Goal: Information Seeking & Learning: Understand process/instructions

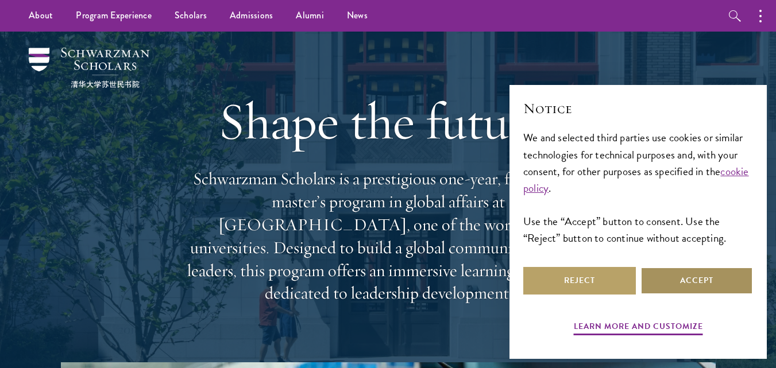
click at [700, 287] on button "Accept" at bounding box center [696, 281] width 113 height 28
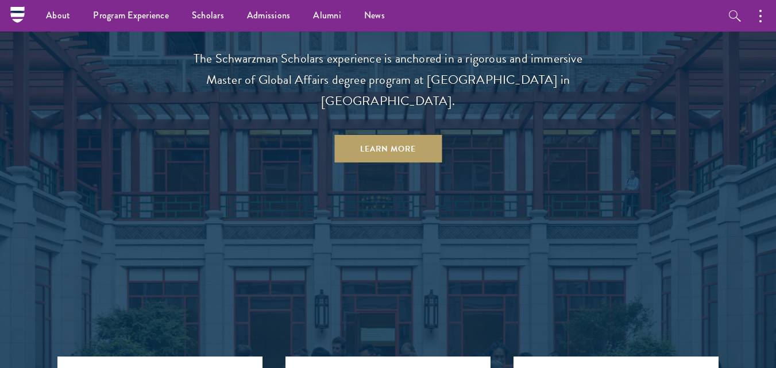
scroll to position [976, 0]
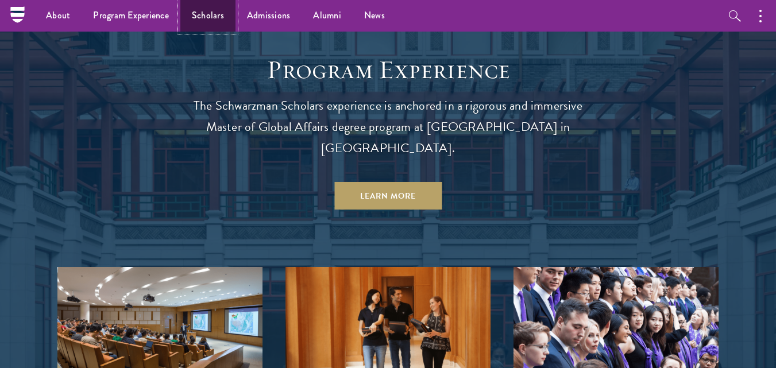
click at [226, 18] on link "Scholars" at bounding box center [207, 16] width 55 height 32
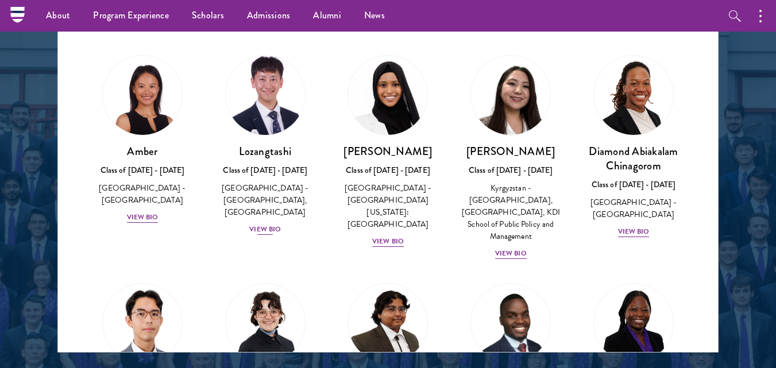
scroll to position [1264, 0]
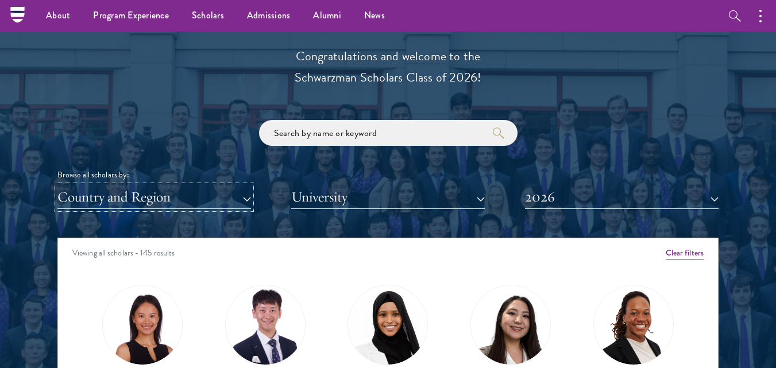
click at [200, 204] on button "Country and Region" at bounding box center [154, 198] width 194 height 24
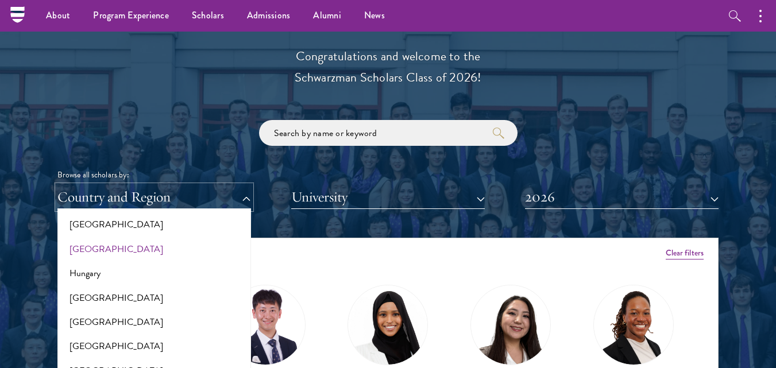
scroll to position [862, 0]
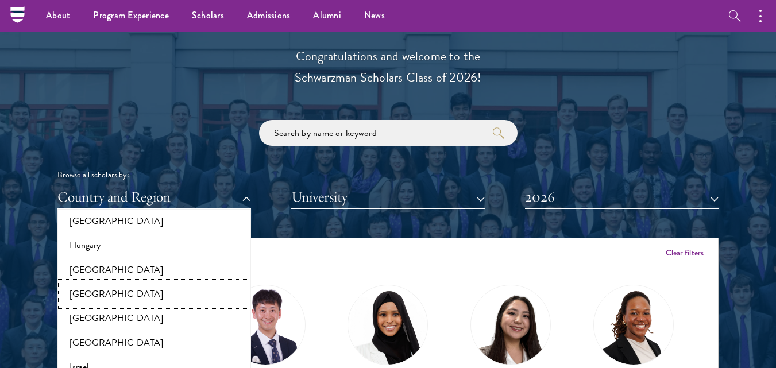
click at [126, 297] on button "[GEOGRAPHIC_DATA]" at bounding box center [154, 294] width 187 height 24
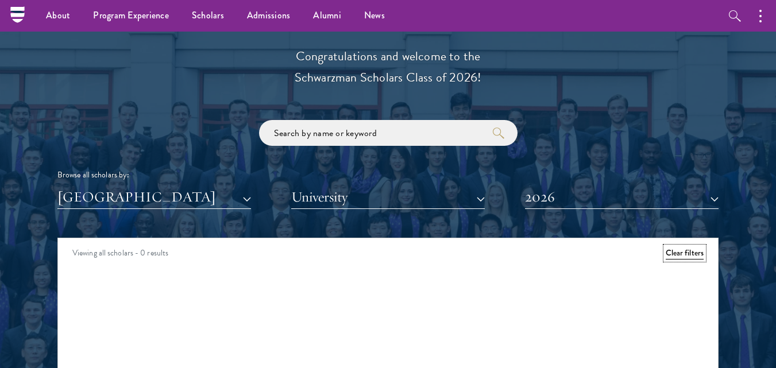
click at [698, 250] on button "Clear filters" at bounding box center [685, 253] width 38 height 13
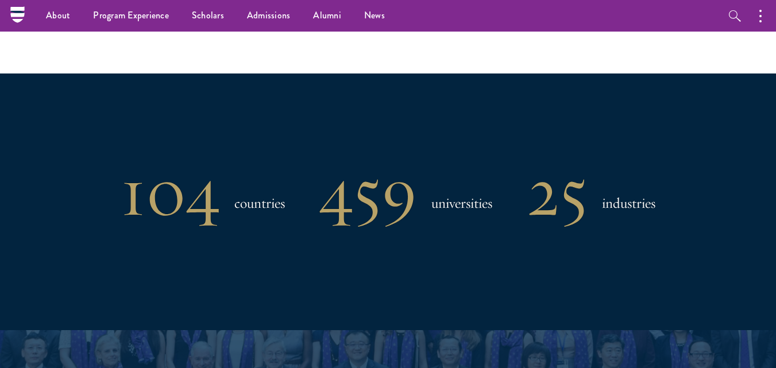
scroll to position [862, 0]
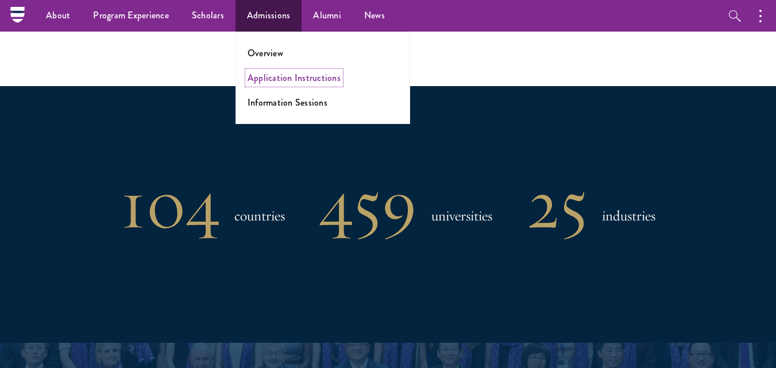
click at [284, 77] on link "Application Instructions" at bounding box center [294, 77] width 93 height 13
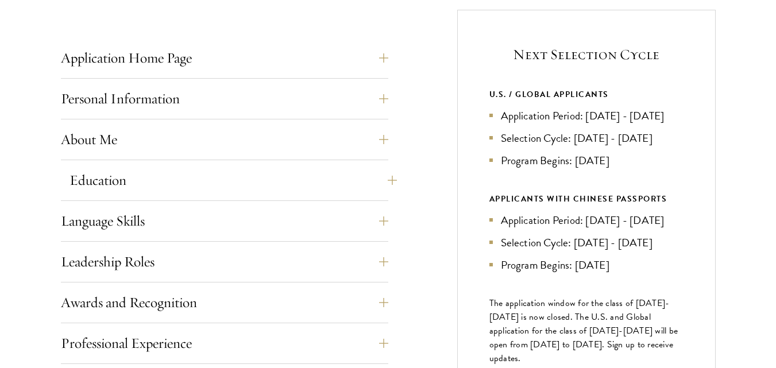
scroll to position [459, 0]
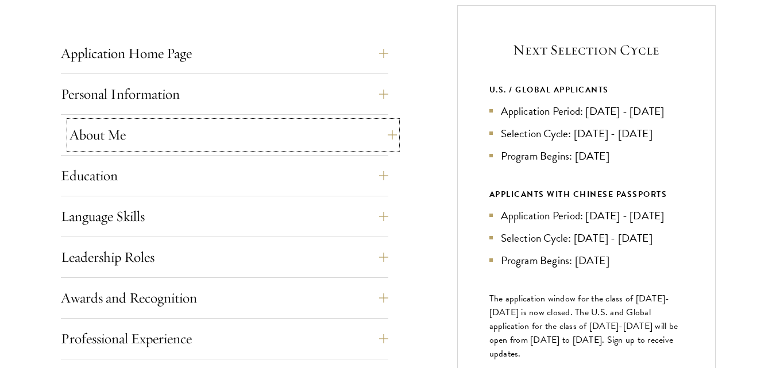
click at [234, 123] on button "About Me" at bounding box center [232, 135] width 327 height 28
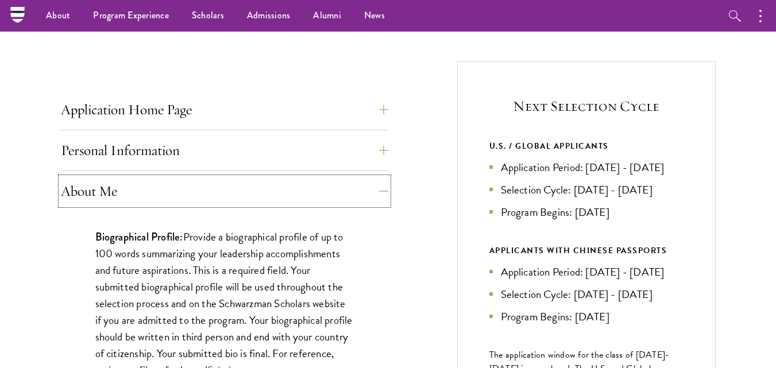
scroll to position [402, 0]
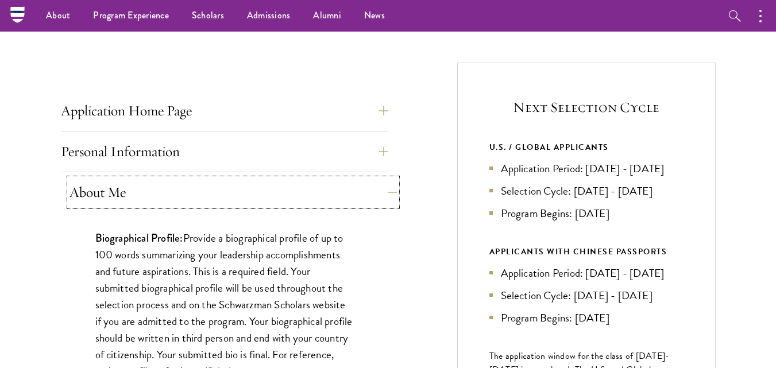
click at [214, 181] on button "About Me" at bounding box center [232, 193] width 327 height 28
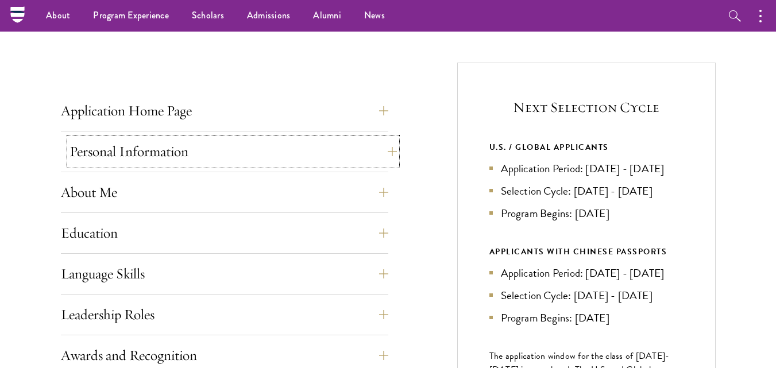
click at [243, 156] on button "Personal Information" at bounding box center [232, 152] width 327 height 28
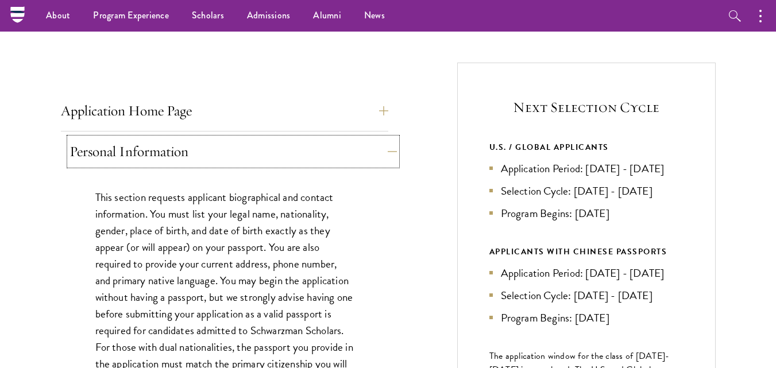
click at [269, 146] on button "Personal Information" at bounding box center [232, 152] width 327 height 28
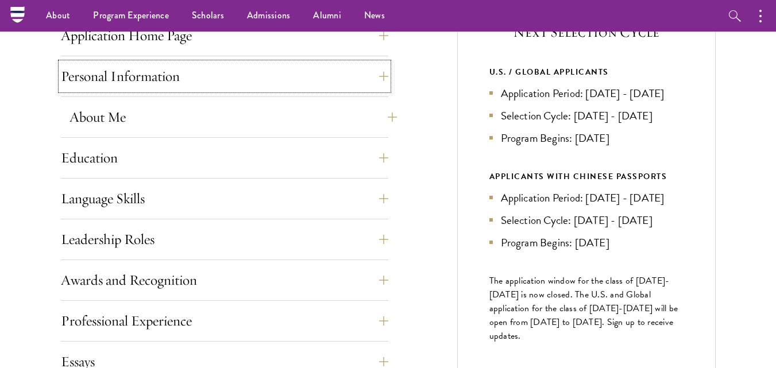
scroll to position [459, 0]
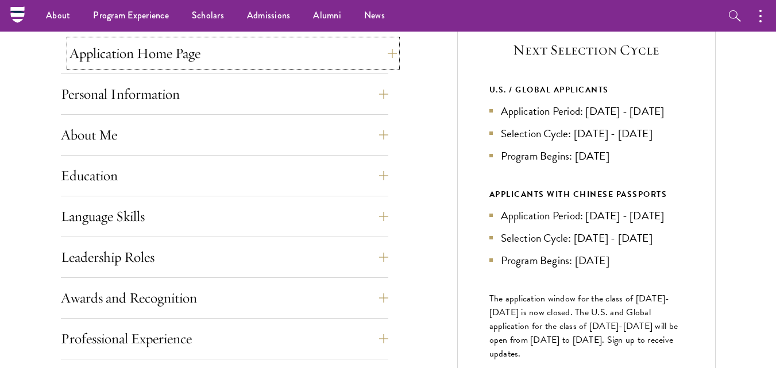
click at [250, 57] on button "Application Home Page" at bounding box center [232, 54] width 327 height 28
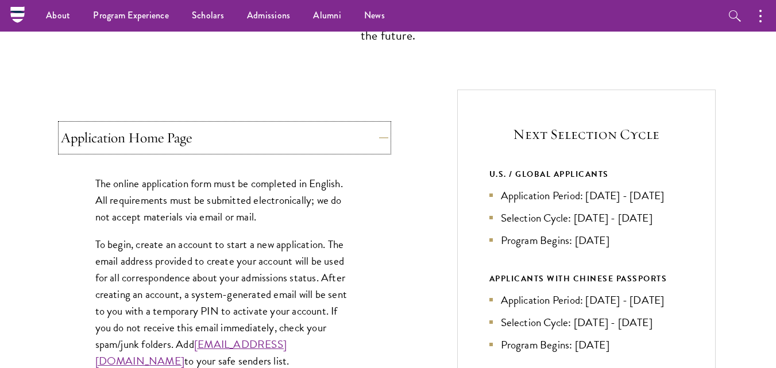
scroll to position [287, 0]
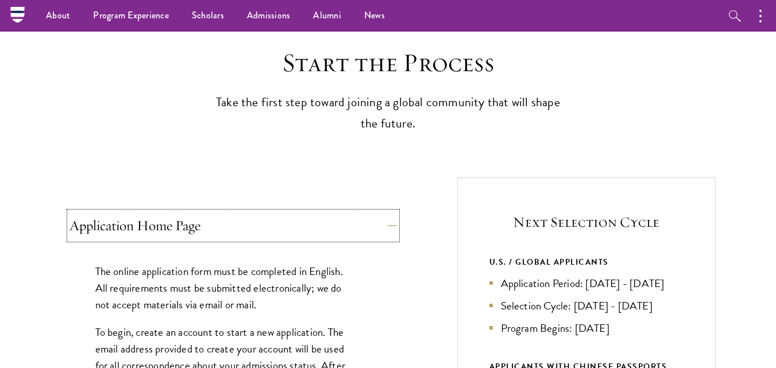
click at [339, 217] on button "Application Home Page" at bounding box center [232, 226] width 327 height 28
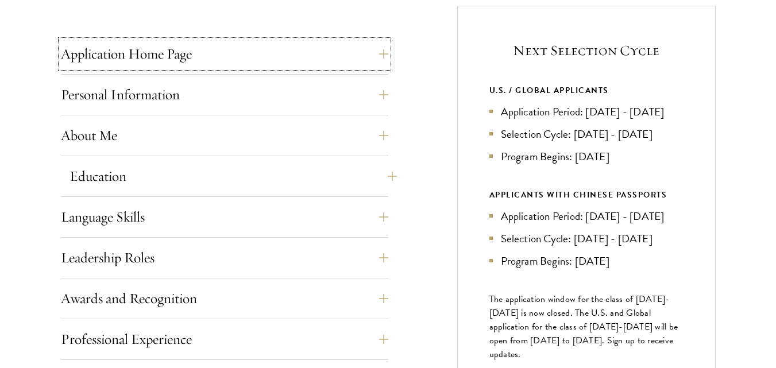
scroll to position [459, 0]
click at [157, 180] on button "Education" at bounding box center [232, 176] width 327 height 28
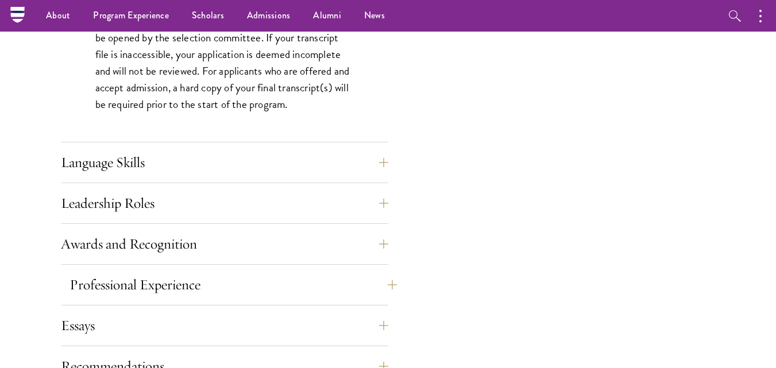
scroll to position [1838, 0]
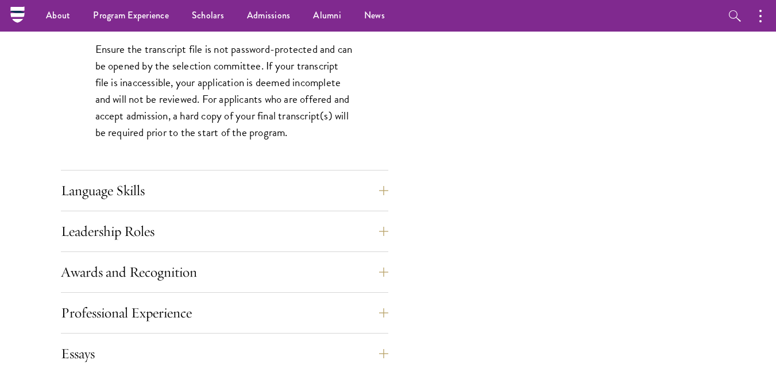
click at [280, 208] on div "Language Skills List up to three additional languages and indicate your level o…" at bounding box center [224, 194] width 327 height 34
click at [298, 199] on button "Language Skills" at bounding box center [232, 191] width 327 height 28
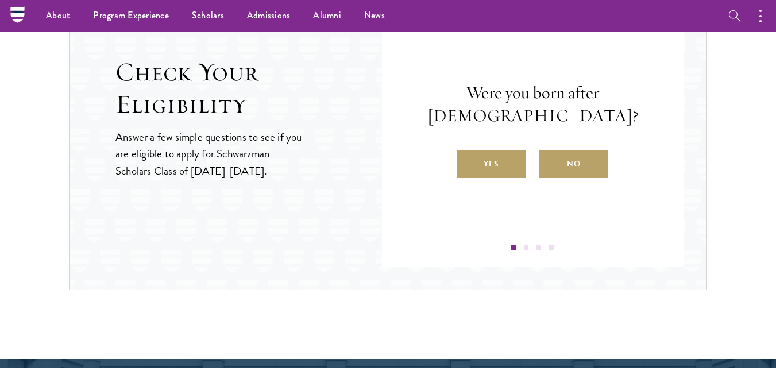
scroll to position [1780, 0]
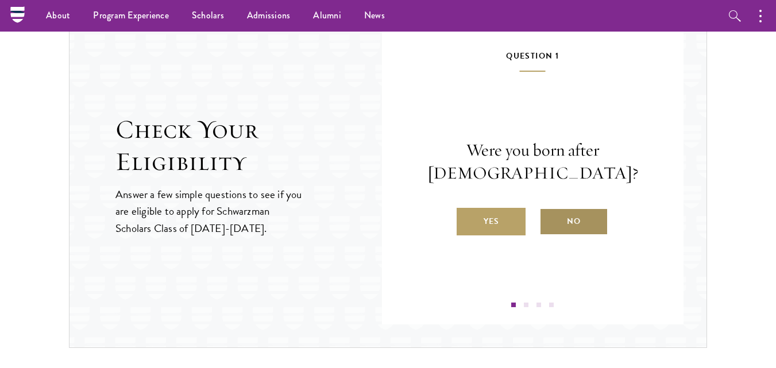
click at [585, 223] on label "No" at bounding box center [573, 222] width 69 height 28
click at [550, 219] on input "No" at bounding box center [544, 214] width 10 height 10
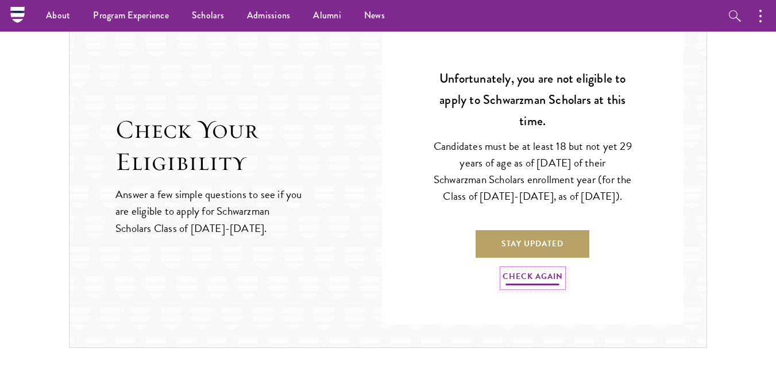
click at [557, 287] on link "Check Again" at bounding box center [533, 278] width 60 height 18
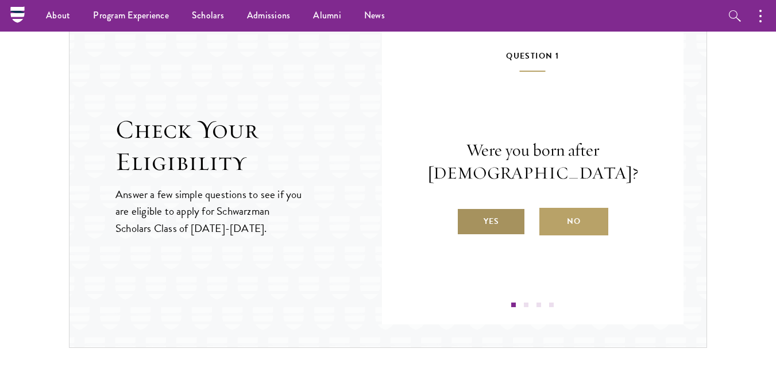
click at [511, 225] on label "Yes" at bounding box center [491, 222] width 69 height 28
click at [467, 219] on input "Yes" at bounding box center [462, 214] width 10 height 10
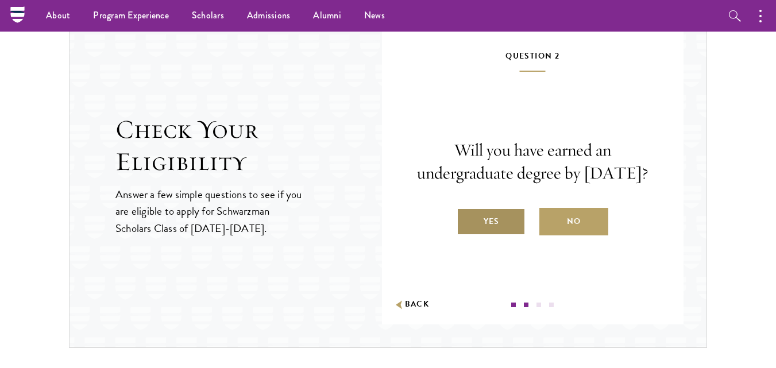
click at [510, 235] on label "Yes" at bounding box center [491, 222] width 69 height 28
click at [467, 219] on input "Yes" at bounding box center [462, 214] width 10 height 10
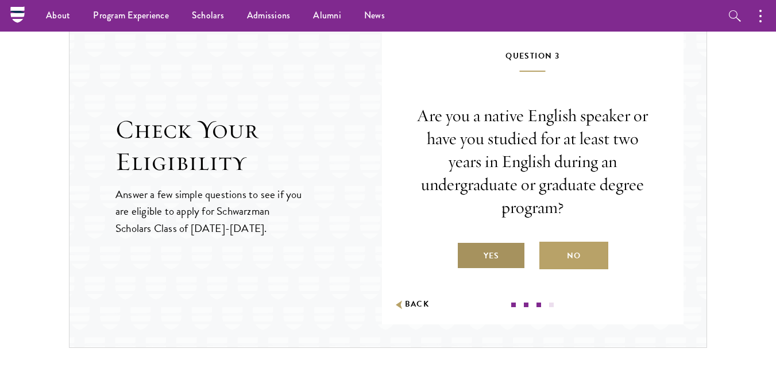
click at [497, 264] on label "Yes" at bounding box center [491, 256] width 69 height 28
click at [467, 254] on input "Yes" at bounding box center [462, 249] width 10 height 10
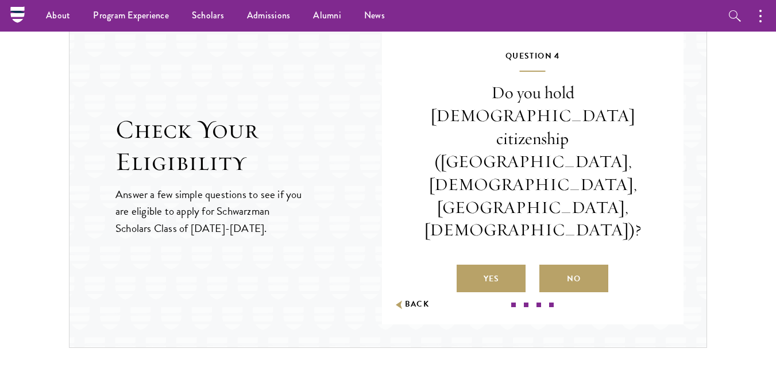
click at [567, 265] on label "No" at bounding box center [573, 279] width 69 height 28
click at [550, 266] on input "No" at bounding box center [544, 271] width 10 height 10
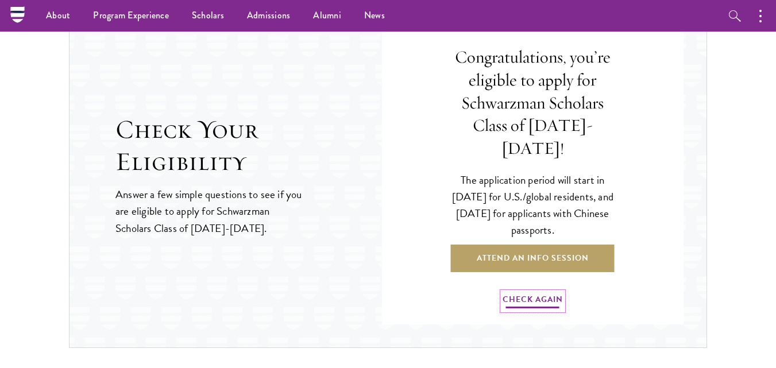
click at [546, 292] on link "Check Again" at bounding box center [533, 301] width 60 height 18
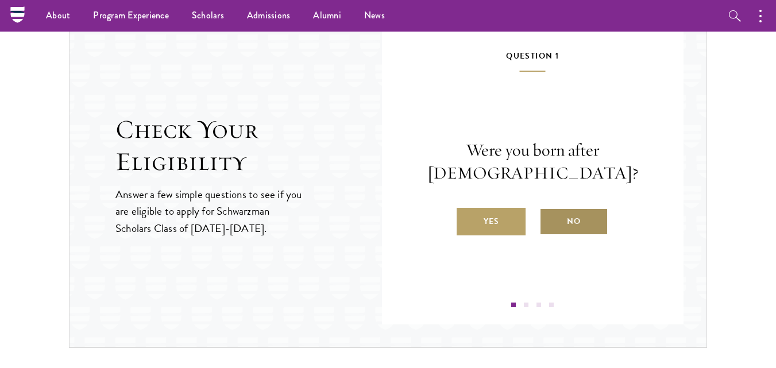
click at [590, 228] on label "No" at bounding box center [573, 222] width 69 height 28
click at [550, 219] on input "No" at bounding box center [544, 214] width 10 height 10
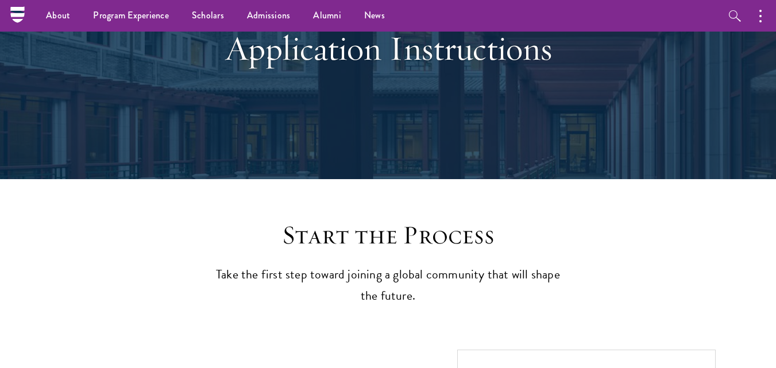
scroll to position [0, 0]
